Goal: Information Seeking & Learning: Find specific fact

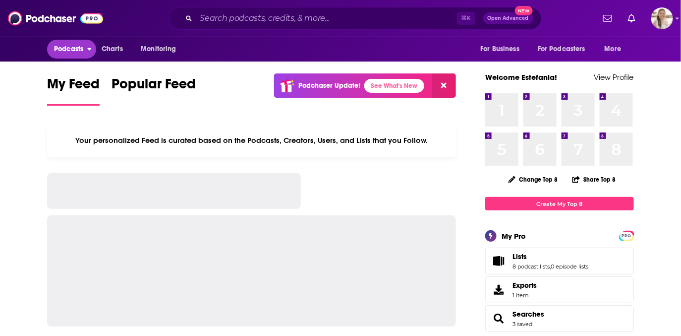
click at [75, 49] on span "Podcasts" at bounding box center [68, 49] width 29 height 14
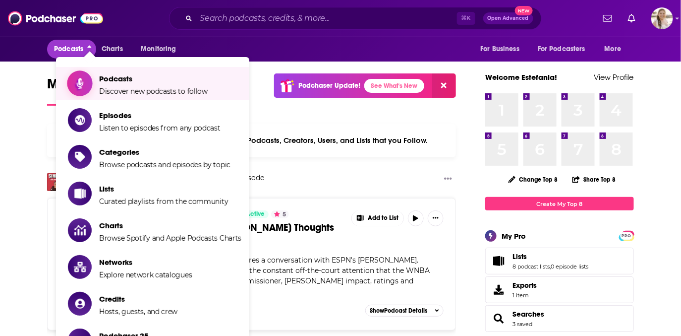
click at [104, 83] on span "Podcasts" at bounding box center [153, 78] width 109 height 9
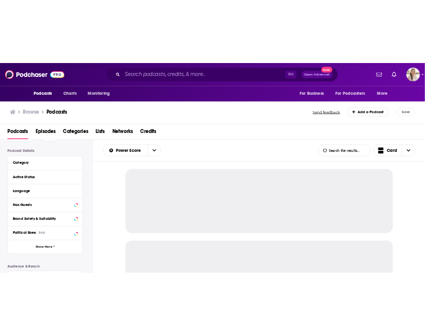
scroll to position [57, 0]
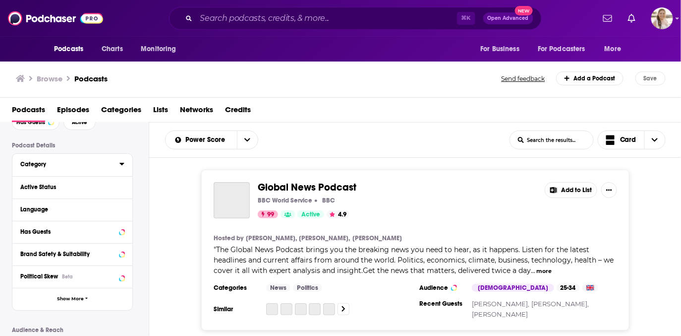
click at [43, 165] on div "Category" at bounding box center [66, 164] width 93 height 7
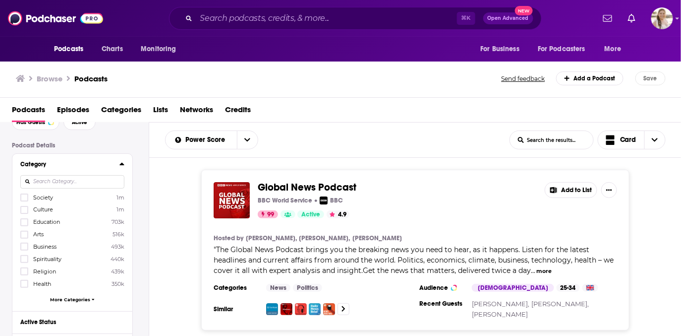
click at [64, 182] on input at bounding box center [72, 181] width 104 height 13
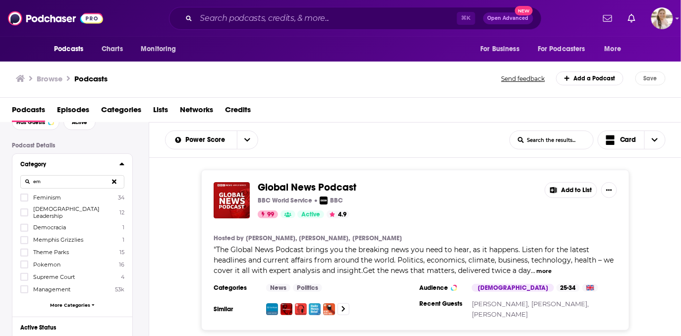
type input "e"
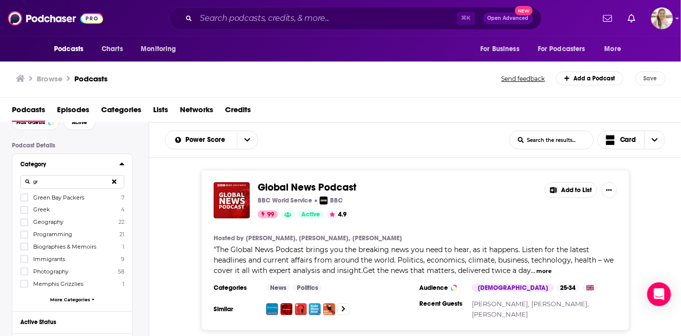
type input "g"
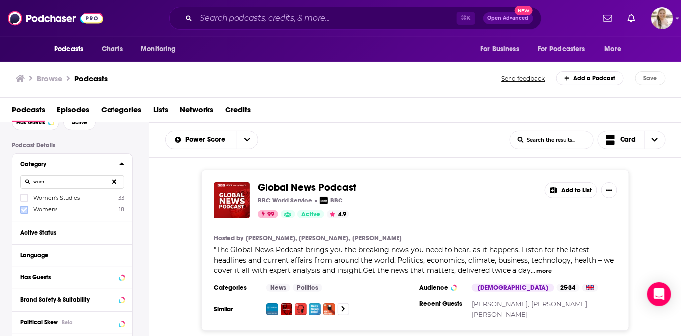
type input "wom"
click at [24, 209] on icon at bounding box center [24, 209] width 6 height 4
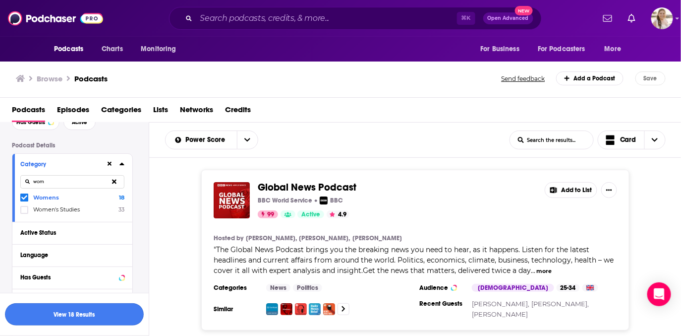
click at [65, 314] on button "View 18 Results" at bounding box center [74, 314] width 139 height 22
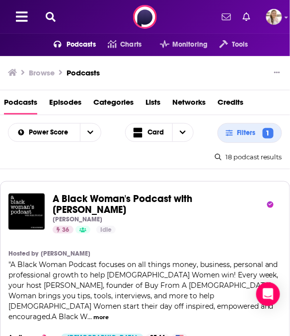
click at [38, 15] on div "Podcasts Charts Monitoring Tools For Business For Podcasters More" at bounding box center [145, 17] width 290 height 34
click at [47, 15] on icon at bounding box center [51, 17] width 10 height 10
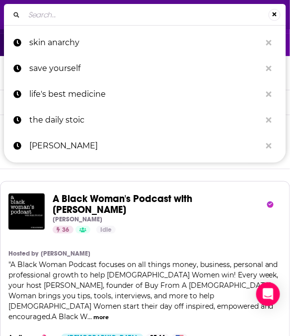
type input "The Point with [PERSON_NAME]"
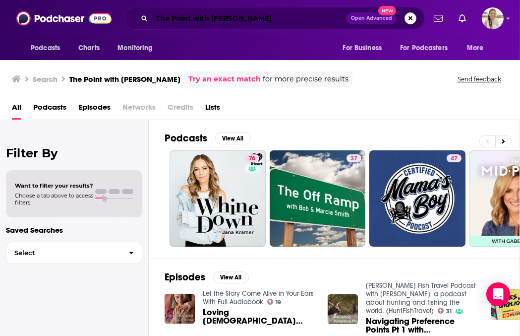
click at [154, 17] on input "The Point with [PERSON_NAME]" at bounding box center [249, 18] width 195 height 16
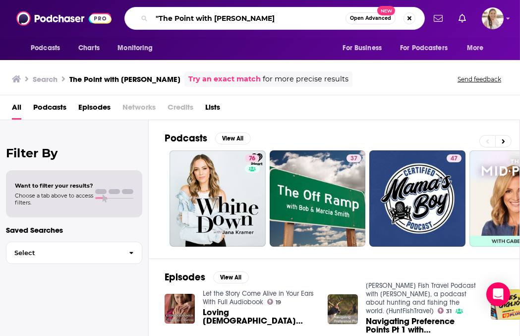
click at [271, 15] on input ""The Point with [PERSON_NAME]" at bounding box center [249, 18] width 194 height 16
type input ""The Point with [PERSON_NAME]""
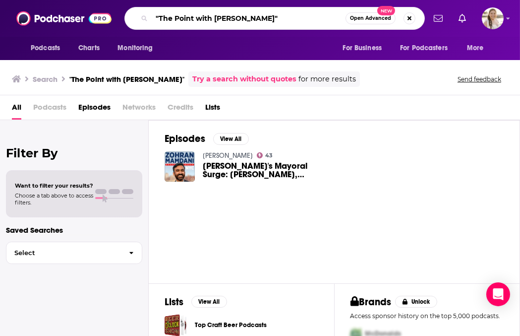
drag, startPoint x: 294, startPoint y: 23, endPoint x: 83, endPoint y: 15, distance: 211.4
click at [83, 15] on div "Podcasts Charts Monitoring "The Point with [PERSON_NAME]" Open Advanced New For…" at bounding box center [260, 18] width 520 height 37
